Goal: Task Accomplishment & Management: Manage account settings

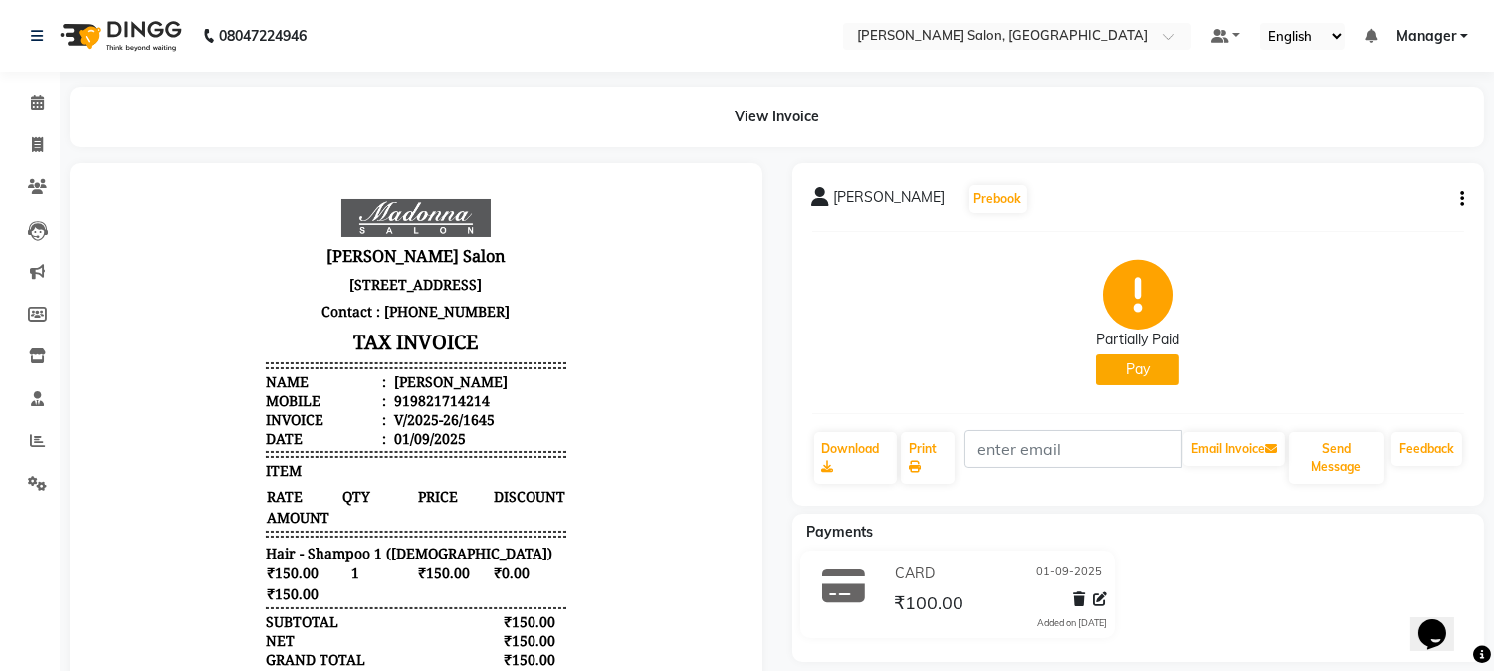
click at [1131, 364] on button "Pay" at bounding box center [1138, 369] width 84 height 31
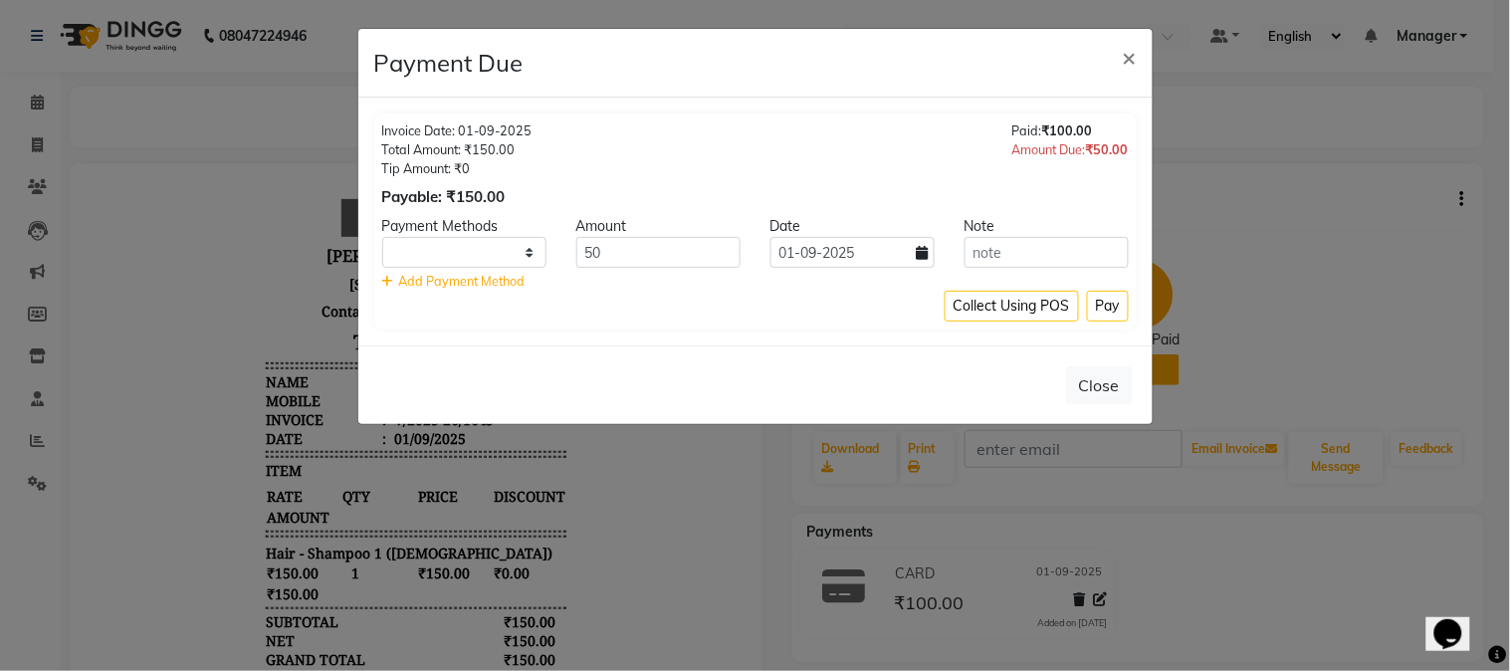
select select "1"
click at [1109, 396] on button "Close" at bounding box center [1099, 385] width 67 height 38
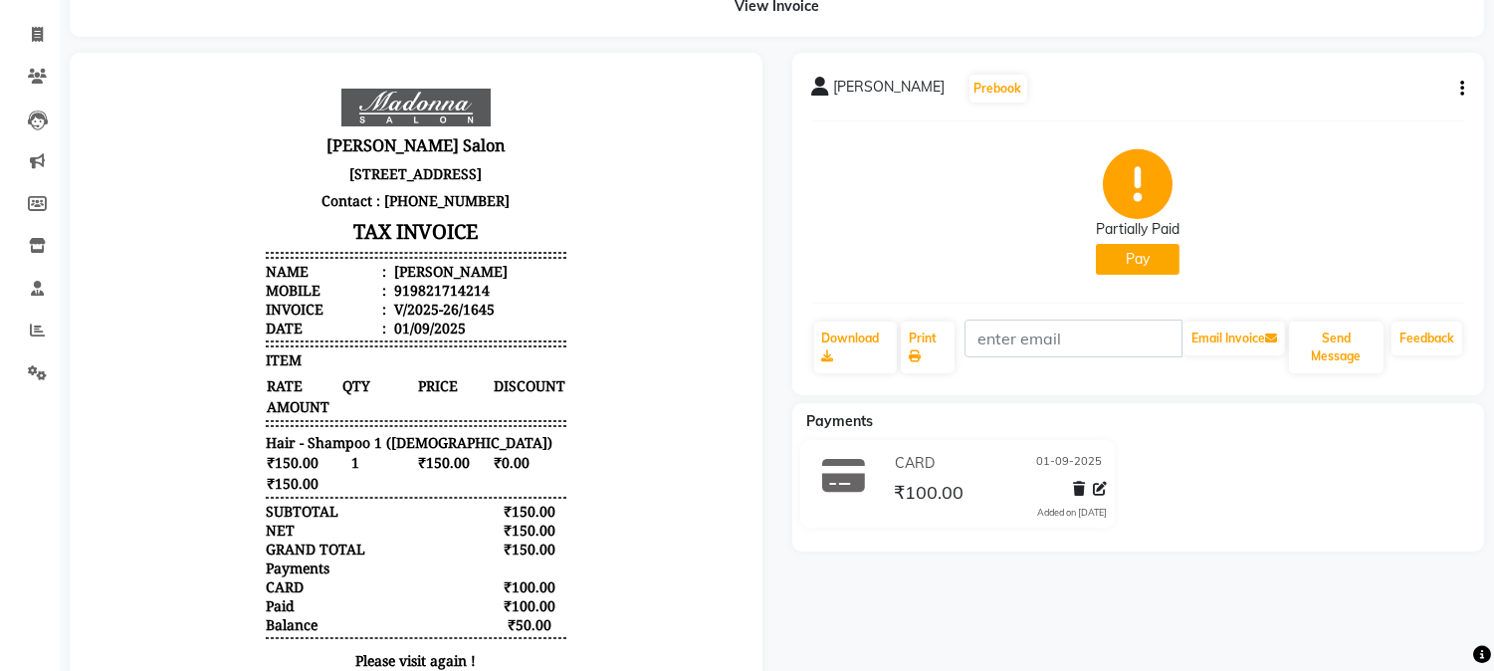
scroll to position [16, 0]
drag, startPoint x: 244, startPoint y: 601, endPoint x: 525, endPoint y: 589, distance: 281.9
click at [554, 603] on div "[PERSON_NAME] Salon [STREET_ADDRESS] Contact : [PHONE_NUMBER] TAX INVOICE Name …" at bounding box center [416, 395] width 316 height 628
drag, startPoint x: 242, startPoint y: 543, endPoint x: 580, endPoint y: 550, distance: 338.4
click at [580, 550] on body "[PERSON_NAME] Salon [STREET_ADDRESS] Contact : [PHONE_NUMBER] TAX INVOICE Name …" at bounding box center [416, 395] width 637 height 628
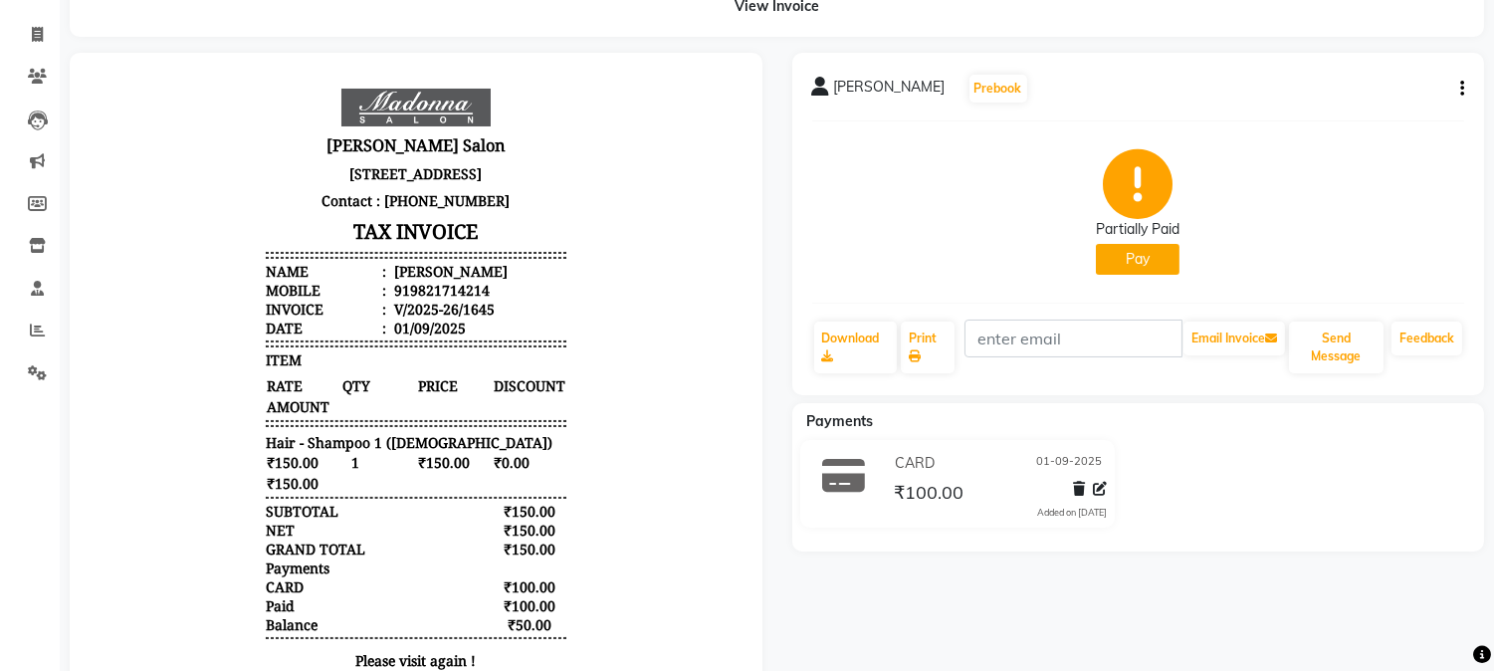
drag, startPoint x: 252, startPoint y: 602, endPoint x: 557, endPoint y: 602, distance: 305.5
click at [557, 602] on div "[PERSON_NAME] Salon [STREET_ADDRESS] Contact : [PHONE_NUMBER] TAX INVOICE Name …" at bounding box center [416, 395] width 316 height 628
drag, startPoint x: 240, startPoint y: 623, endPoint x: 529, endPoint y: 620, distance: 289.6
click at [529, 620] on div "[PERSON_NAME] Salon [STREET_ADDRESS] Contact : [PHONE_NUMBER] TAX INVOICE Name …" at bounding box center [416, 395] width 316 height 628
click at [907, 598] on div "[PERSON_NAME] Prebook Partially Paid Pay Download Print Email Invoice Send Mess…" at bounding box center [1138, 399] width 722 height 692
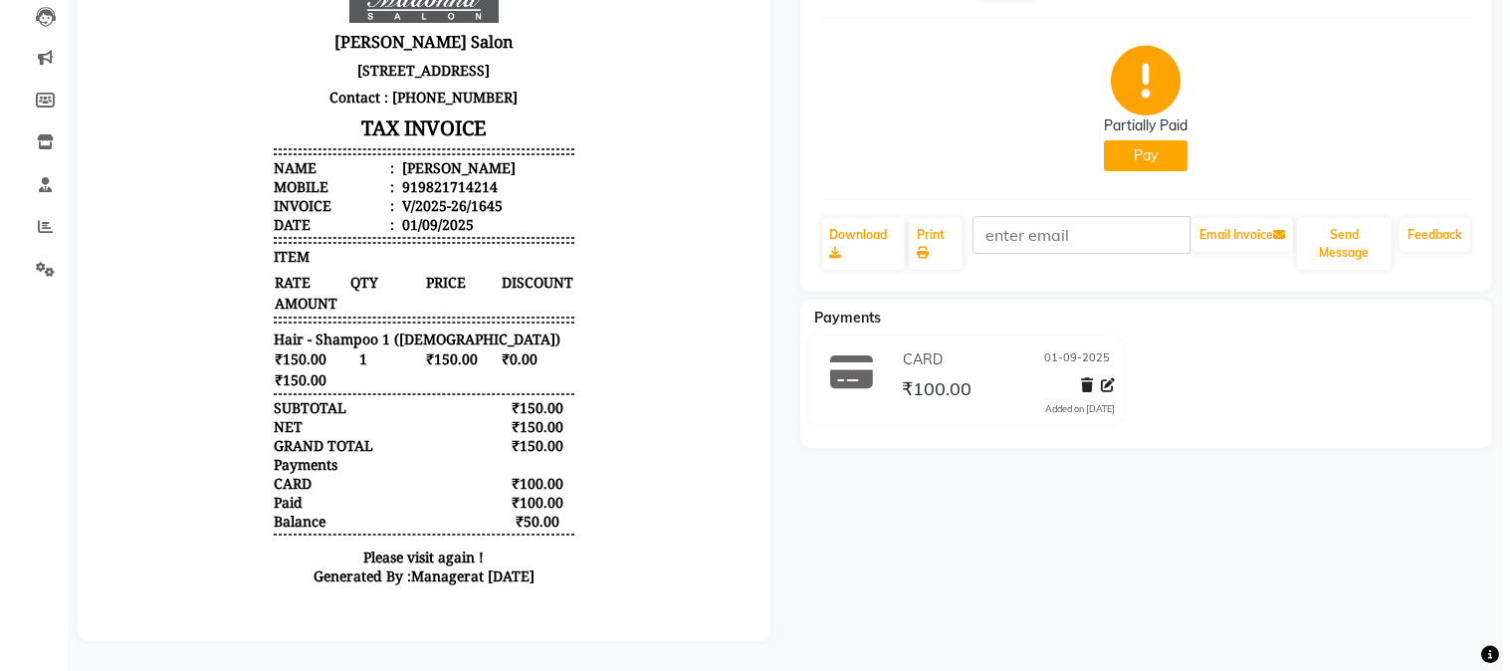
scroll to position [230, 0]
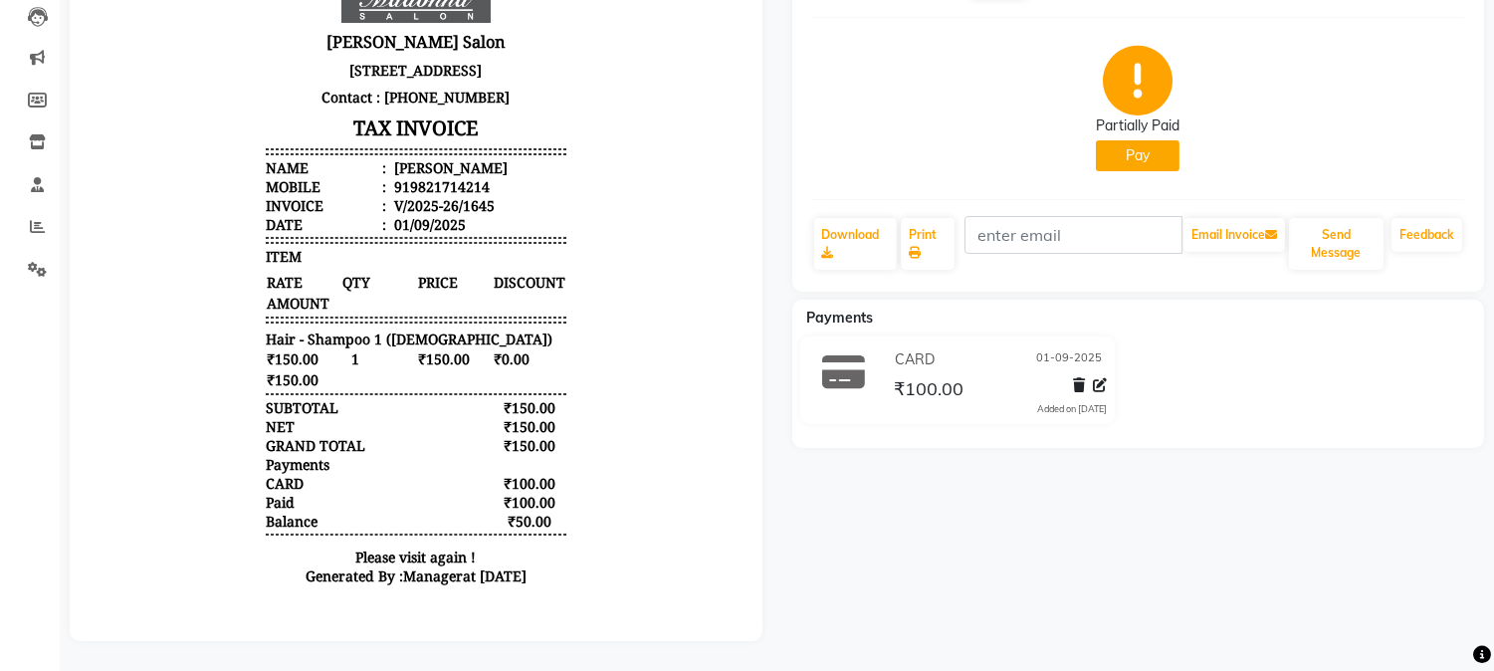
click at [1117, 140] on button "Pay" at bounding box center [1138, 155] width 84 height 31
select select "1"
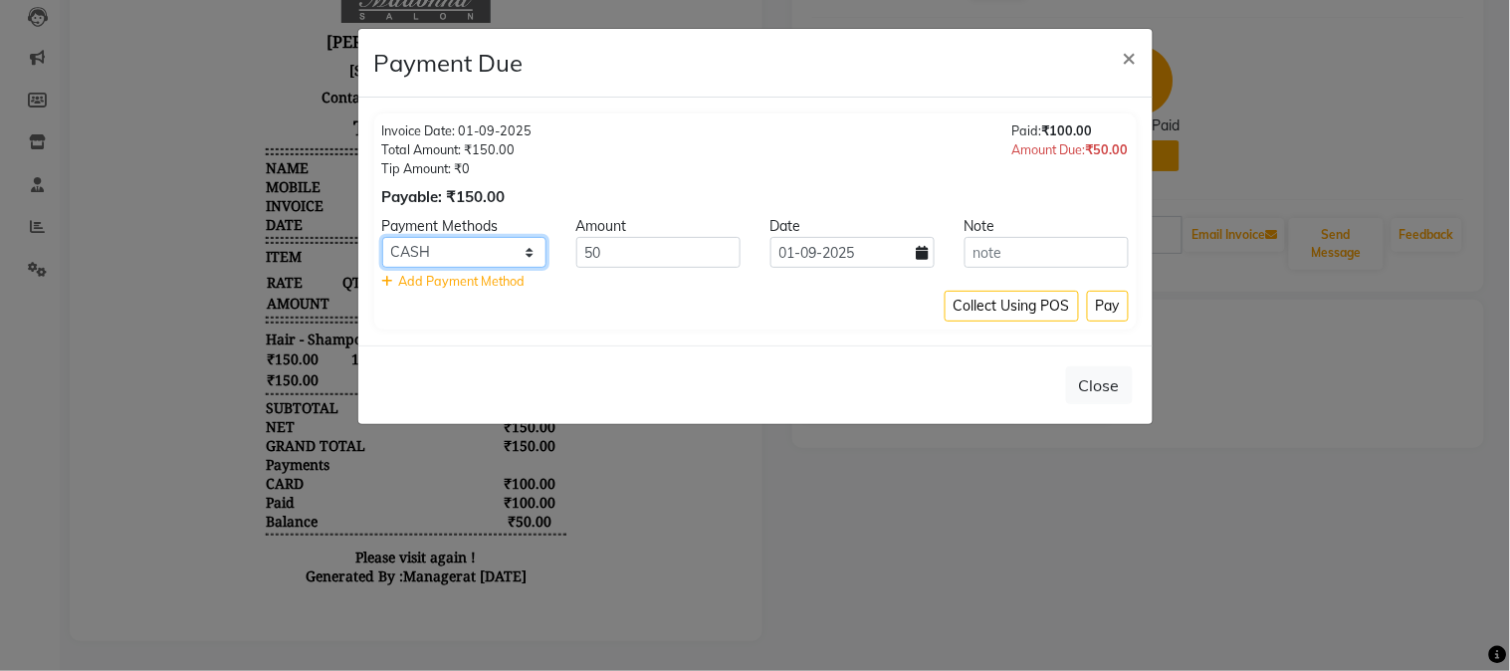
click at [509, 253] on select "CARD CASH Complimentary UPI" at bounding box center [464, 252] width 164 height 31
drag, startPoint x: 519, startPoint y: 252, endPoint x: 884, endPoint y: 384, distance: 387.5
click at [522, 253] on select "CARD CASH Complimentary UPI" at bounding box center [464, 252] width 164 height 31
click at [1097, 380] on button "Close" at bounding box center [1099, 385] width 67 height 38
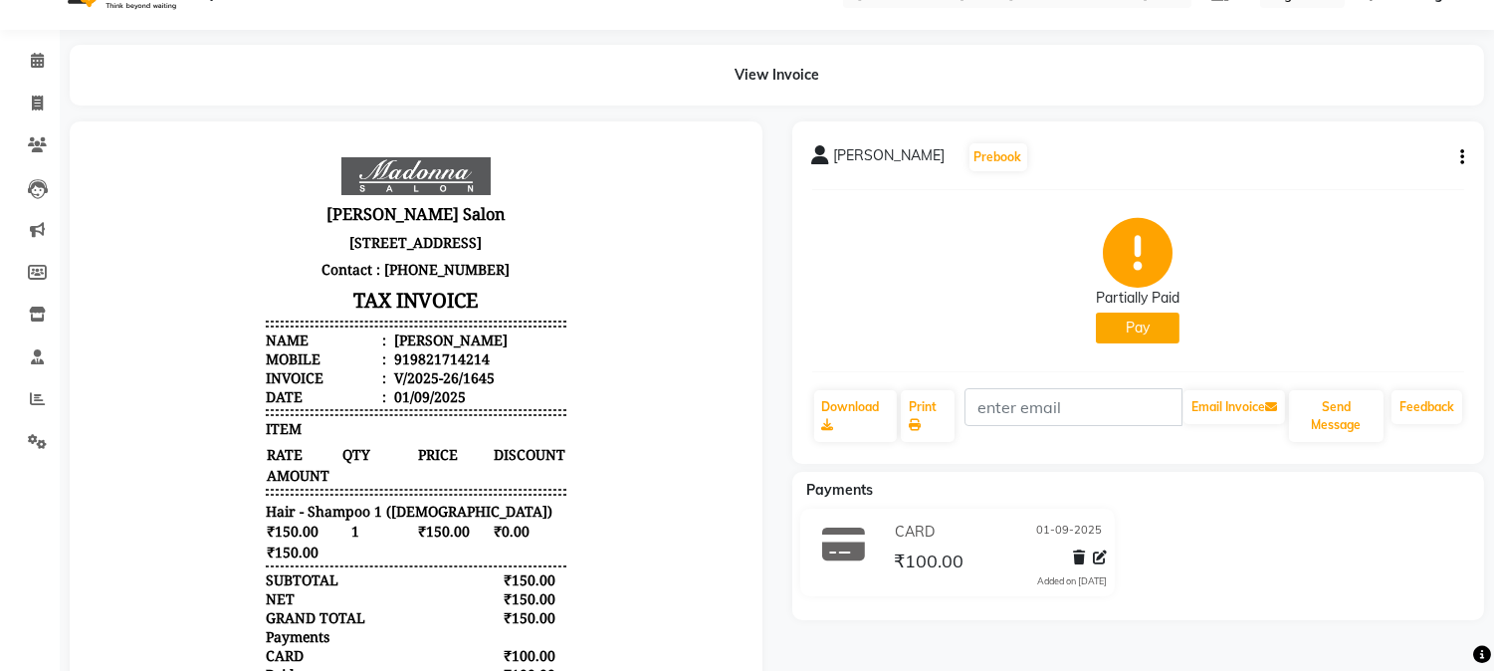
scroll to position [0, 0]
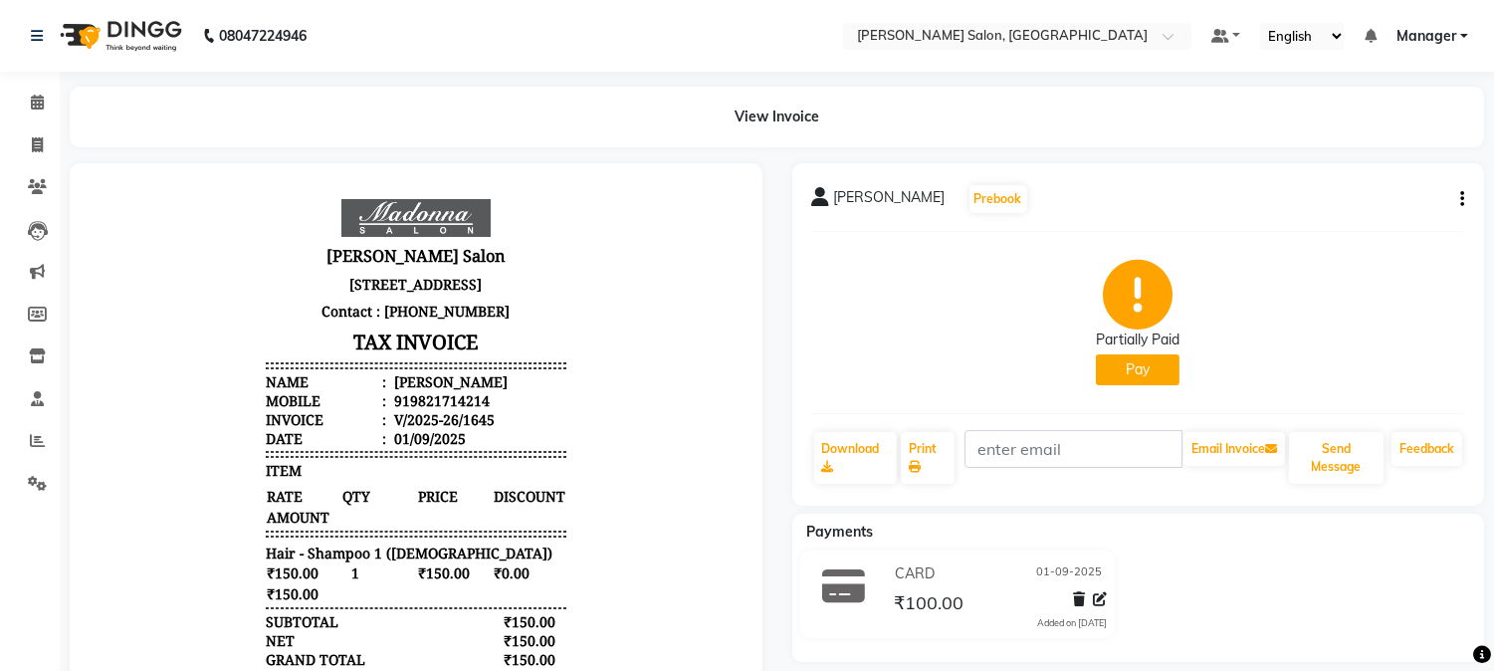
click at [1458, 195] on button "button" at bounding box center [1458, 199] width 12 height 21
click at [1324, 147] on div "Cancel Invoice" at bounding box center [1363, 149] width 136 height 25
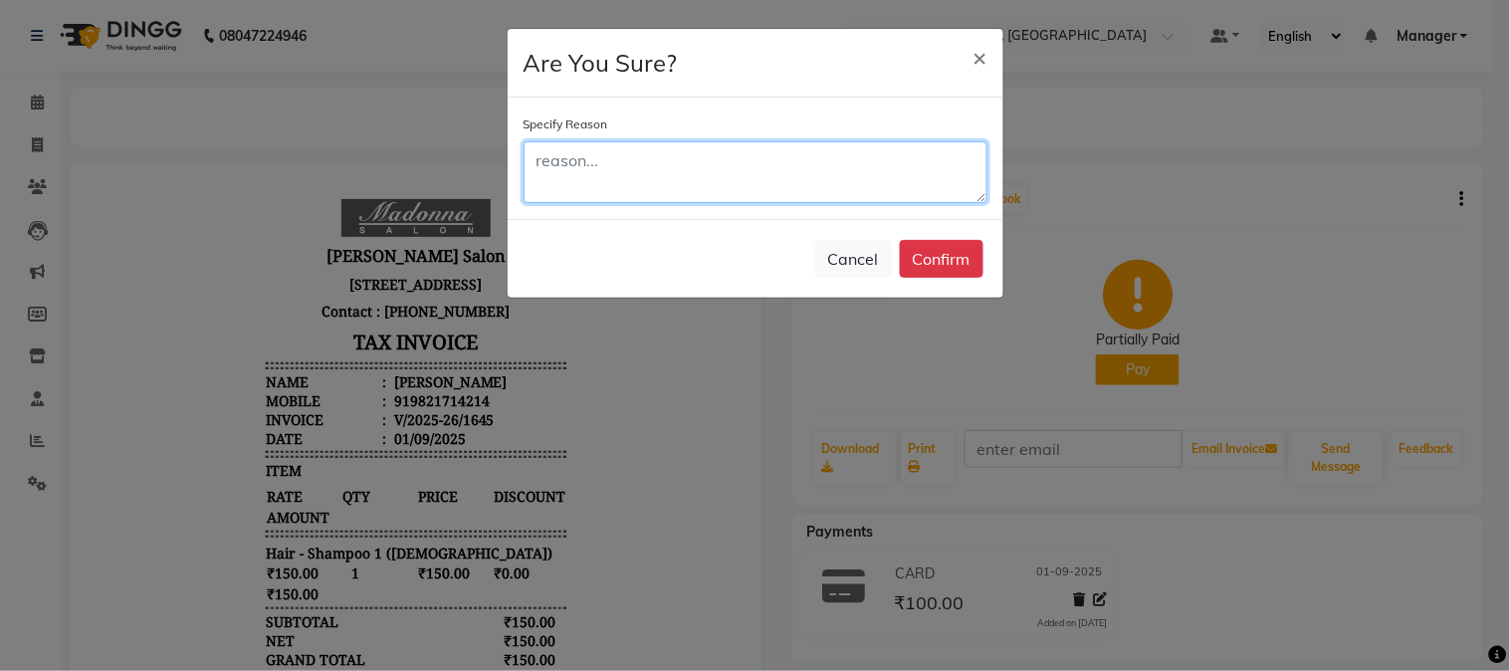
click at [593, 175] on textarea at bounding box center [755, 172] width 464 height 62
type textarea "test"
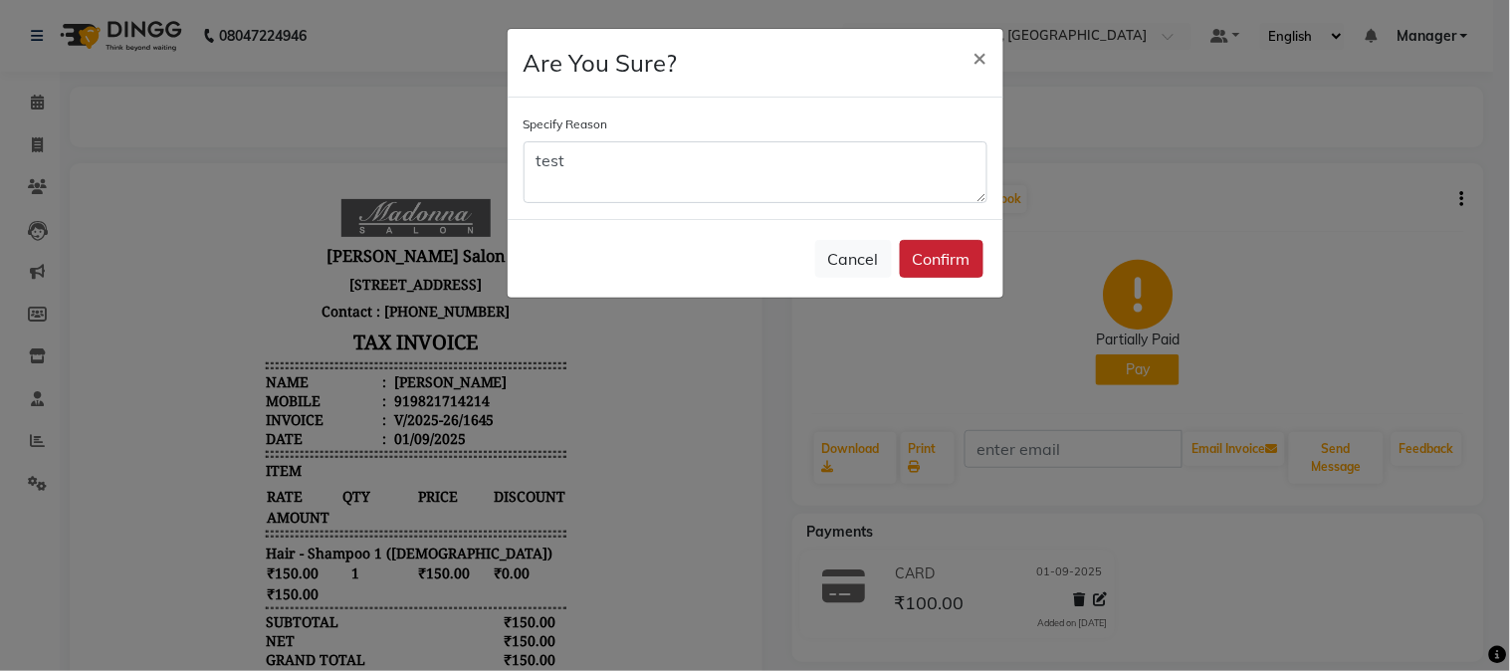
click at [960, 255] on button "Confirm" at bounding box center [942, 259] width 84 height 38
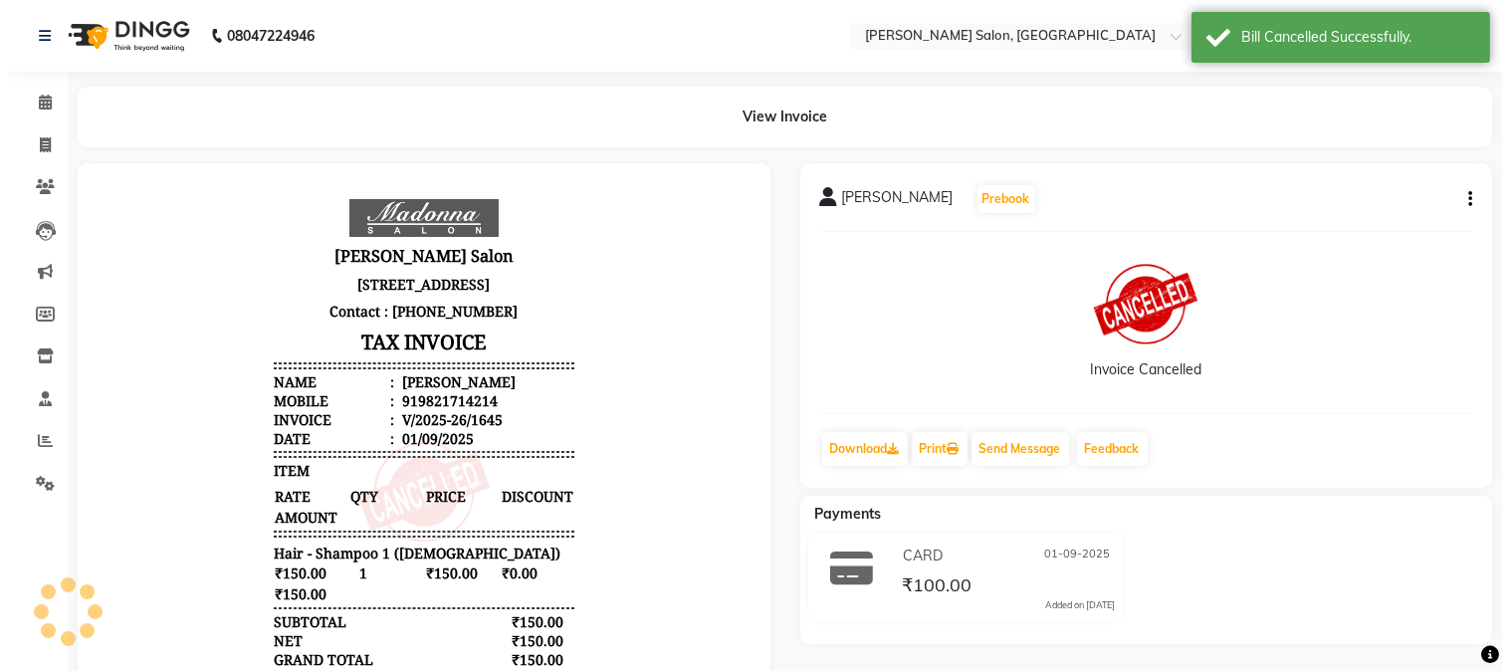
scroll to position [16, 0]
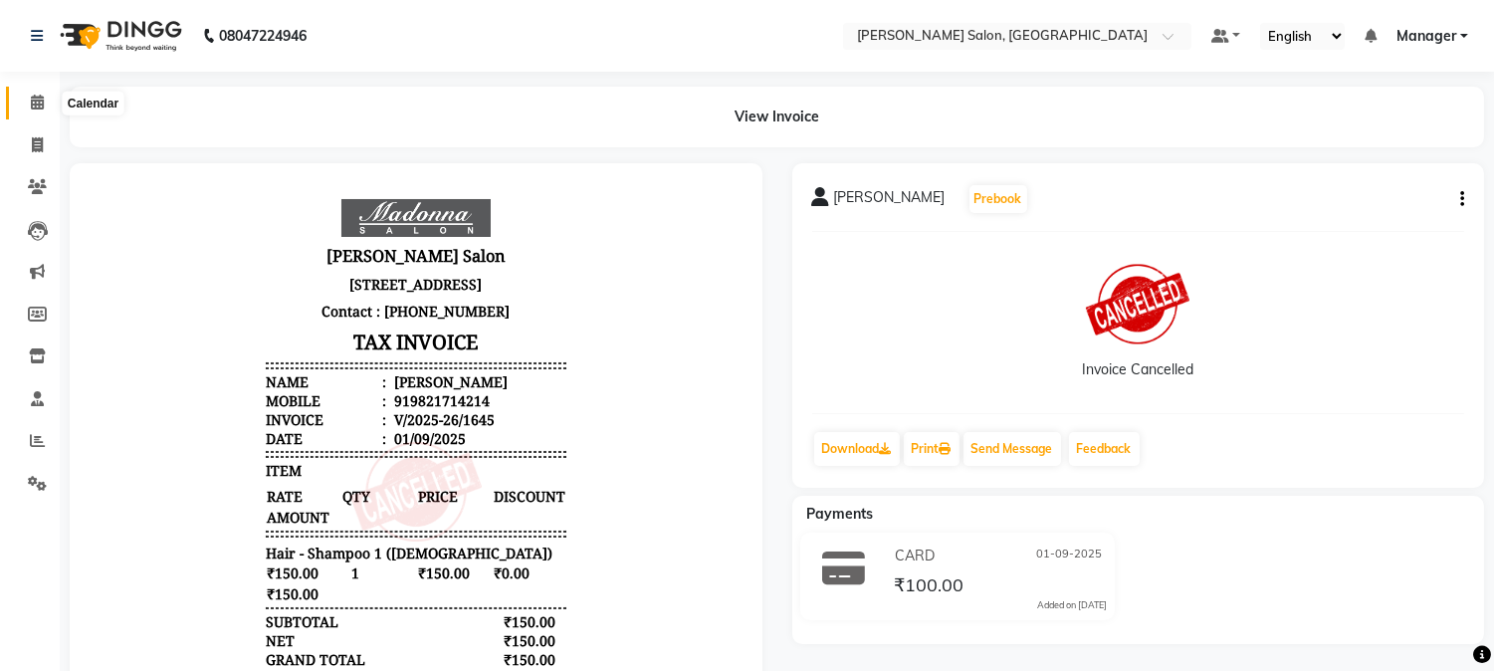
click at [35, 103] on icon at bounding box center [37, 102] width 13 height 15
